Goal: Task Accomplishment & Management: Complete application form

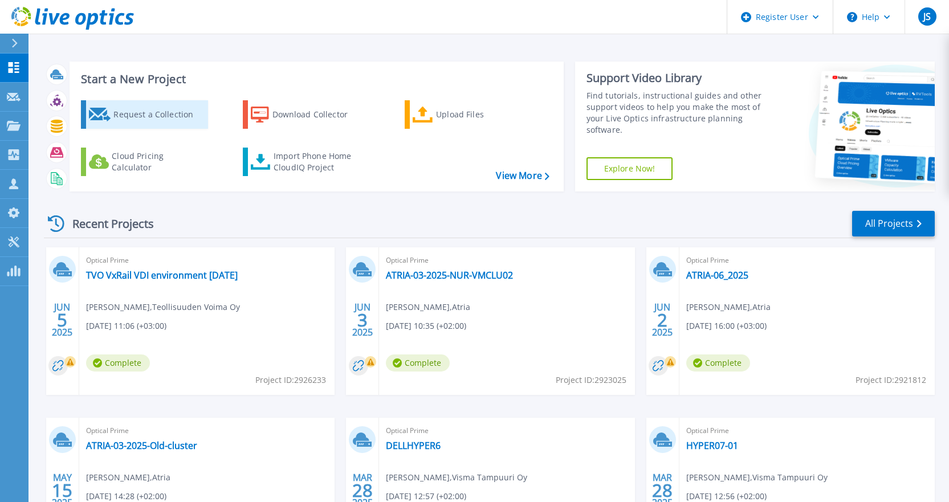
click at [139, 117] on div "Request a Collection" at bounding box center [158, 114] width 91 height 23
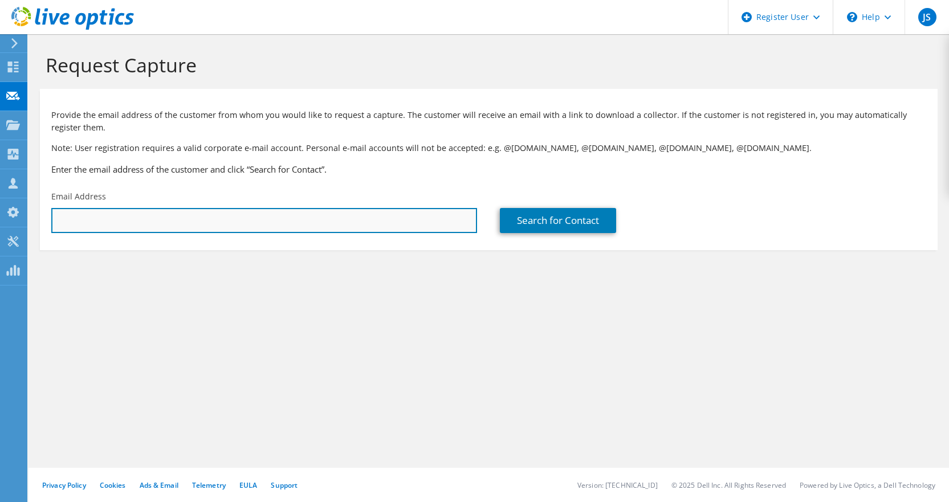
click at [291, 220] on input "text" at bounding box center [264, 220] width 426 height 25
paste input "https://www.dell.com/en-ie/shop/schneider-electric-smart-ups-line-interactive-u…"
type input "https://www.dell.com/en-ie/shop/schneider-electric-smart-ups-line-interactive-u…"
click at [178, 216] on input "text" at bounding box center [264, 220] width 426 height 25
paste input "tomi.makela@boliden.com"
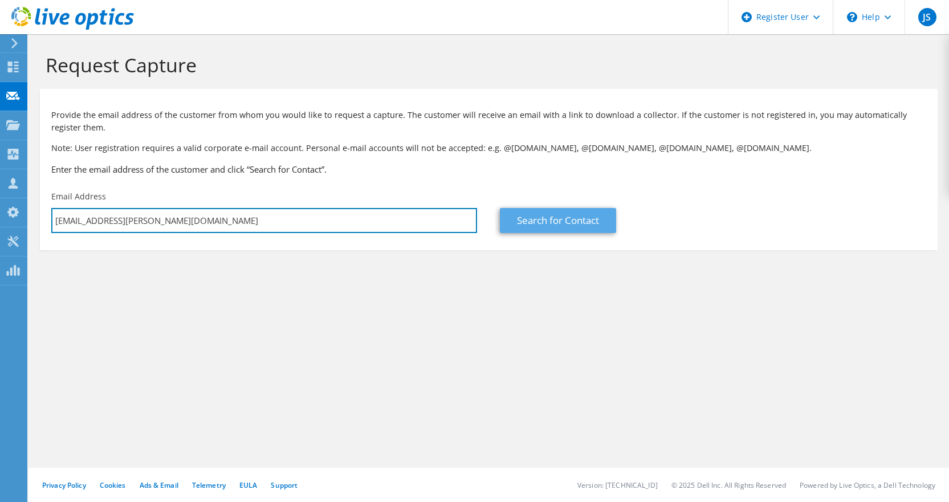
type input "tomi.makela@boliden.com"
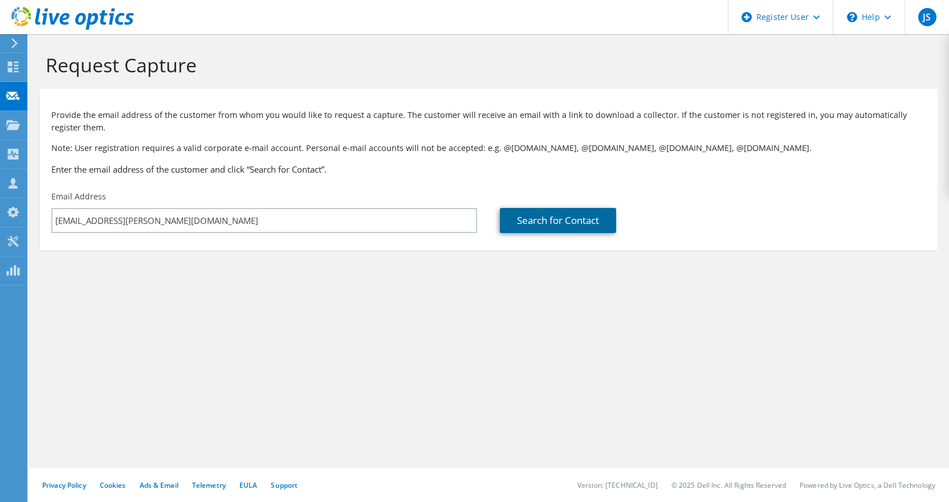
click at [556, 222] on link "Search for Contact" at bounding box center [558, 220] width 116 height 25
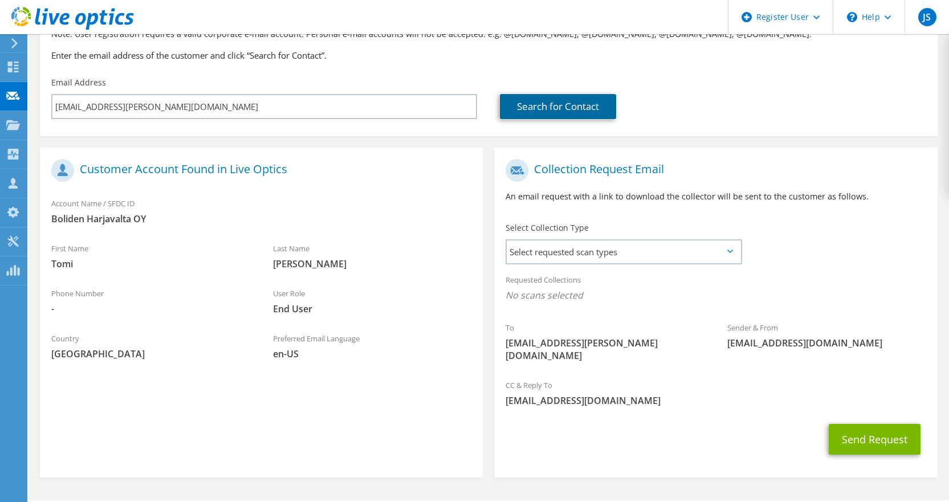
scroll to position [134, 0]
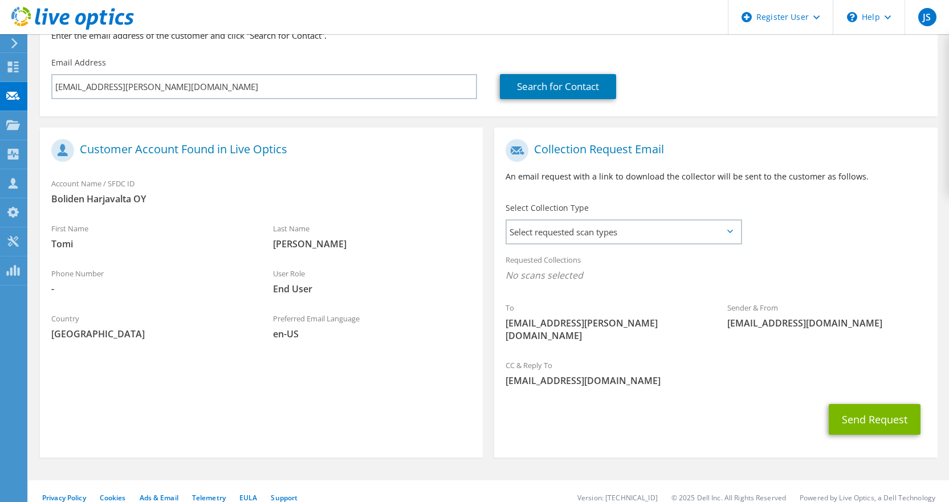
click at [729, 231] on icon at bounding box center [730, 231] width 6 height 3
click at [647, 231] on span "Select requested scan types" at bounding box center [623, 232] width 233 height 23
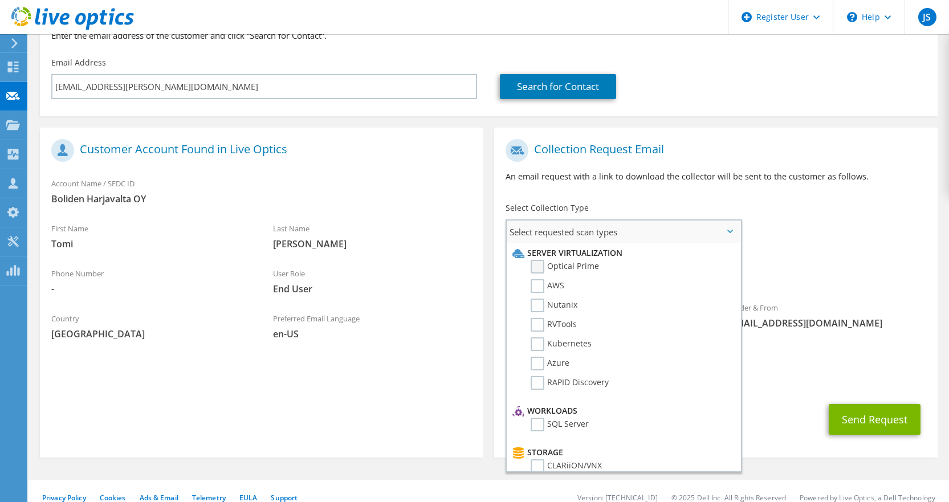
click at [536, 266] on label "Optical Prime" at bounding box center [565, 267] width 68 height 14
click at [0, 0] on input "Optical Prime" at bounding box center [0, 0] width 0 height 0
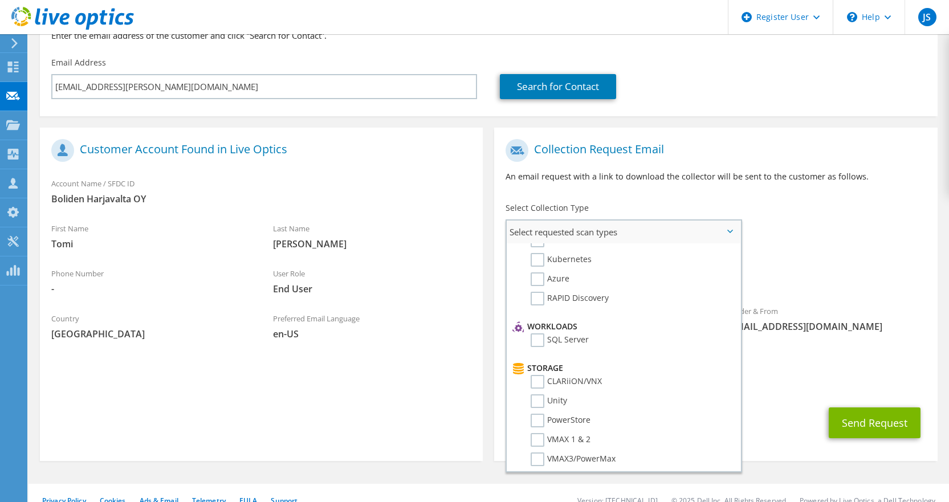
scroll to position [0, 0]
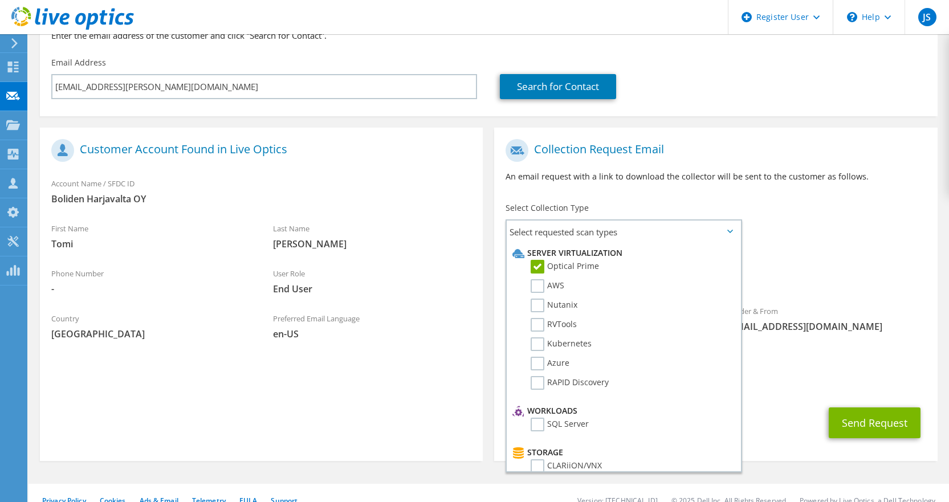
click at [847, 299] on div "Sender & From liveoptics@liveoptics.com" at bounding box center [827, 318] width 222 height 39
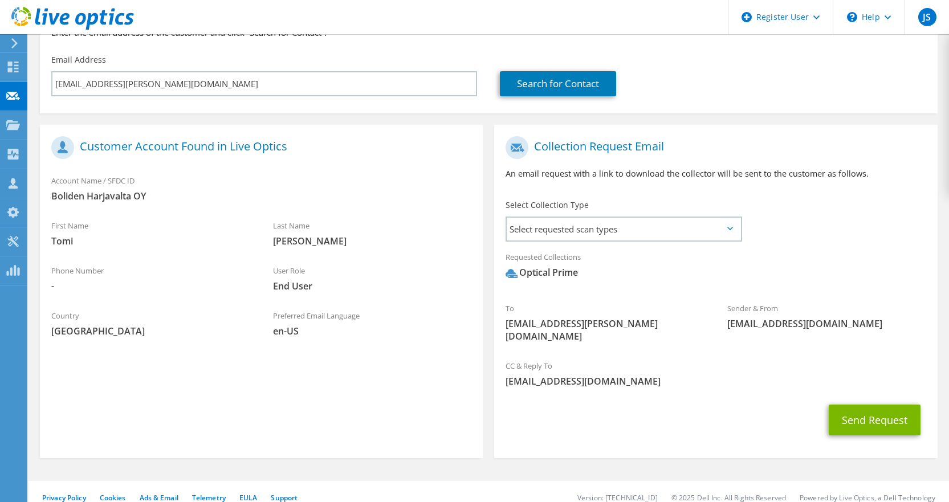
scroll to position [137, 0]
click at [871, 405] on button "Send Request" at bounding box center [875, 419] width 92 height 31
